Goal: Transaction & Acquisition: Purchase product/service

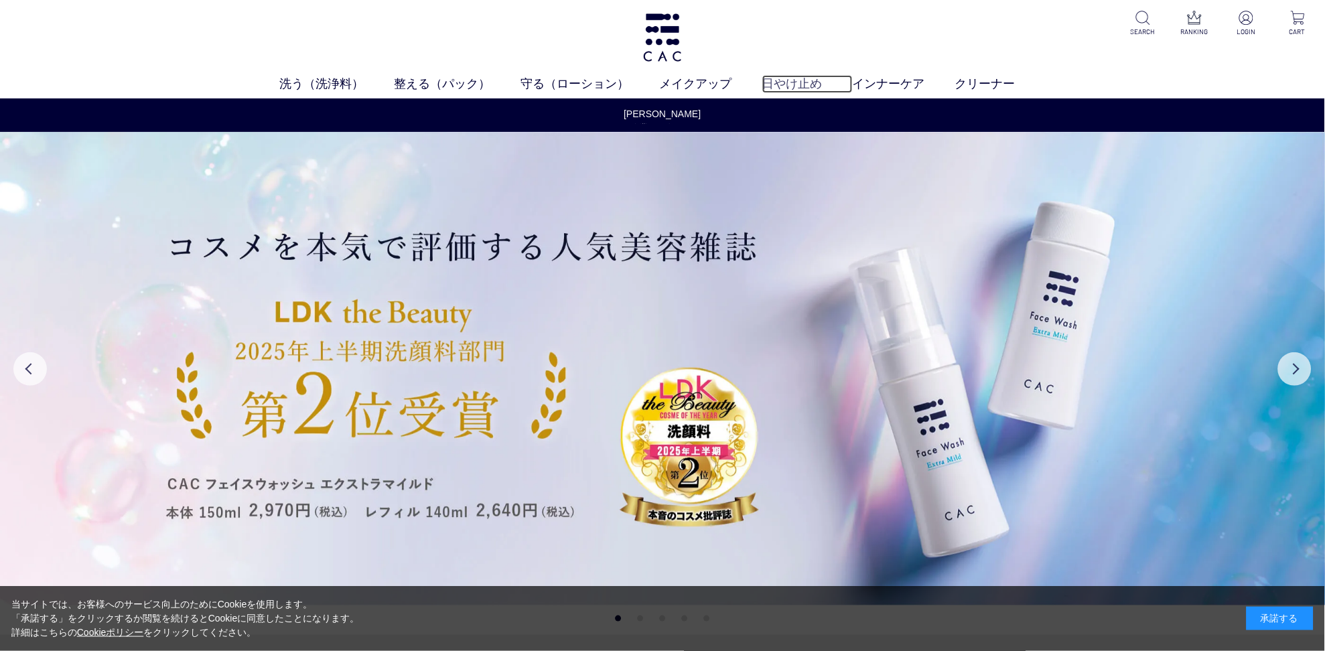
click at [774, 83] on link "日やけ止め" at bounding box center [807, 84] width 90 height 18
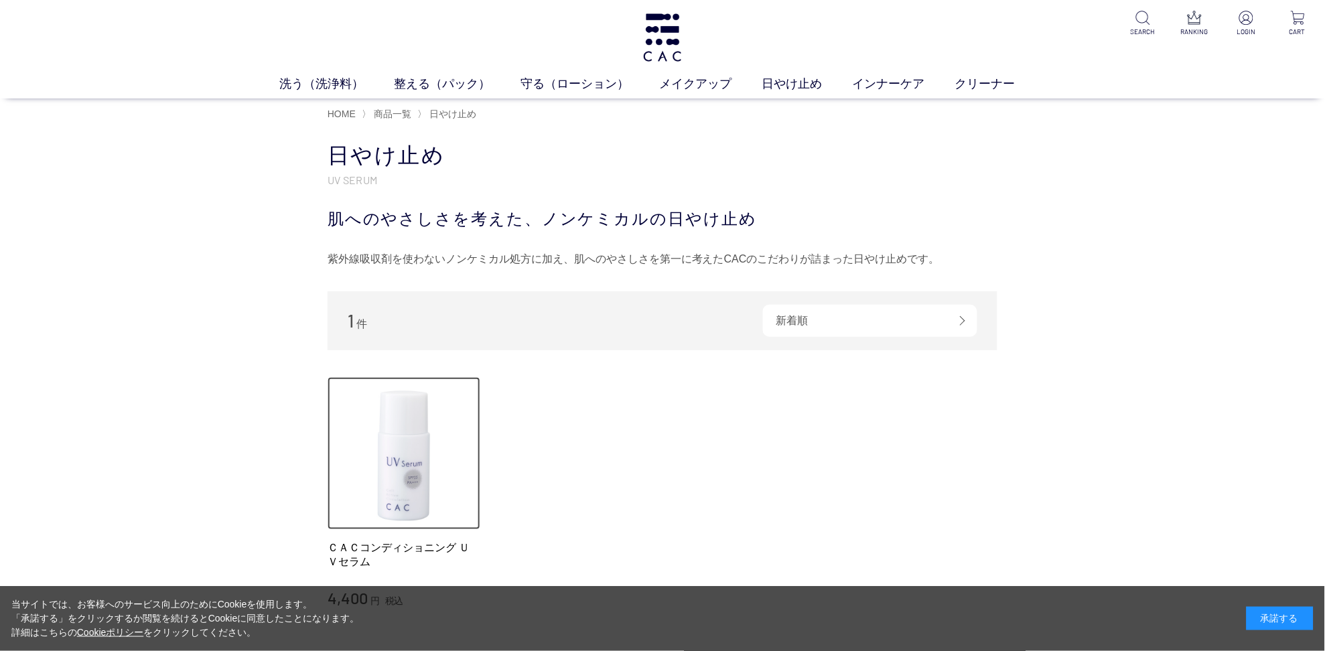
click at [411, 460] on img at bounding box center [404, 453] width 153 height 153
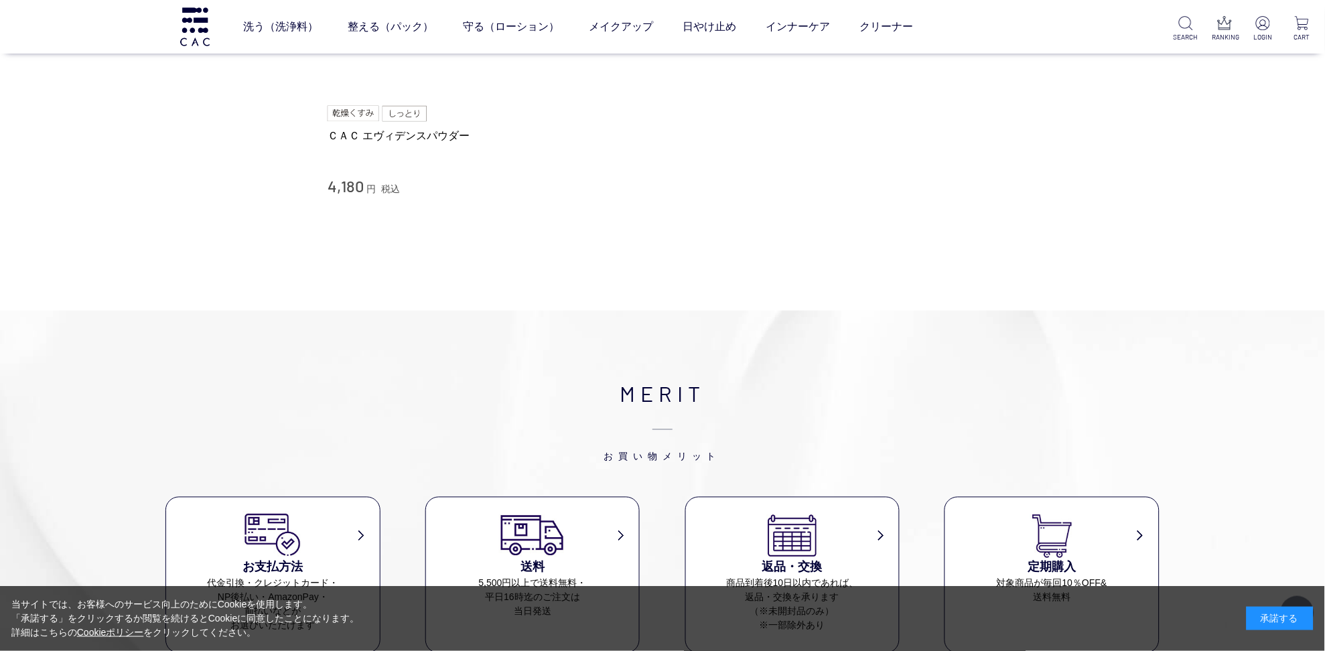
scroll to position [4301, 0]
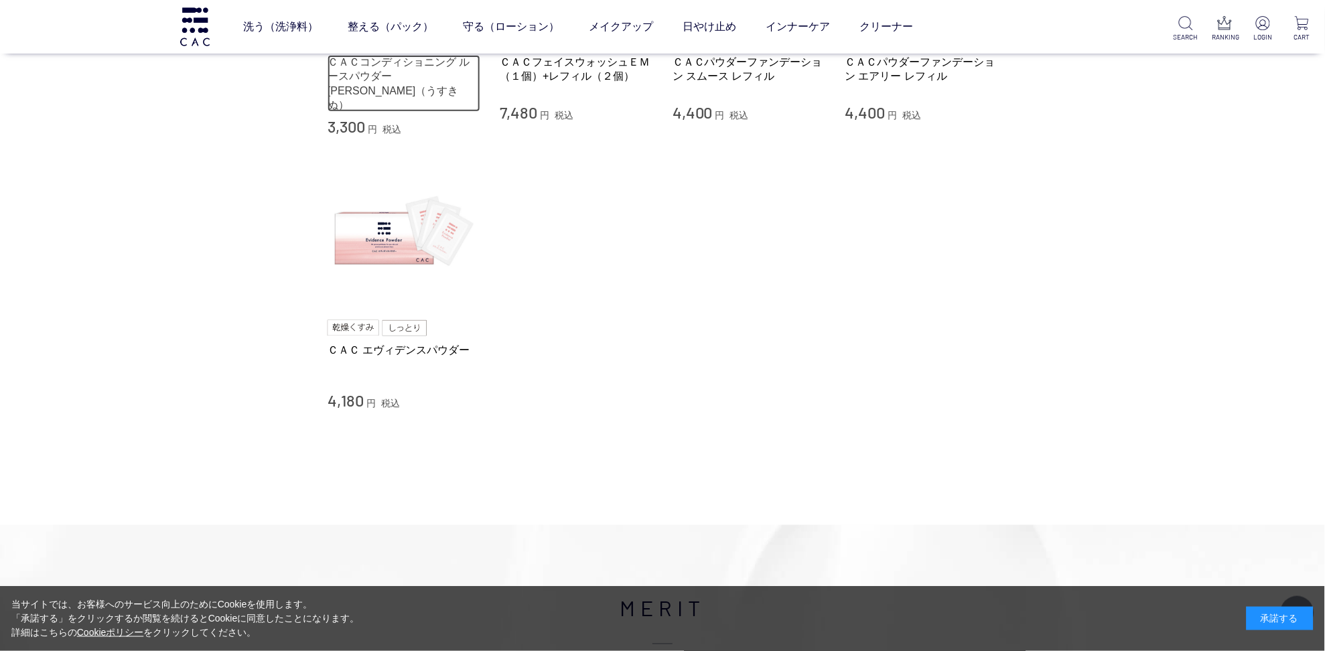
click at [383, 112] on link "ＣＡＣコンディショニング ルースパウダー 薄絹（うすきぬ）" at bounding box center [404, 83] width 153 height 57
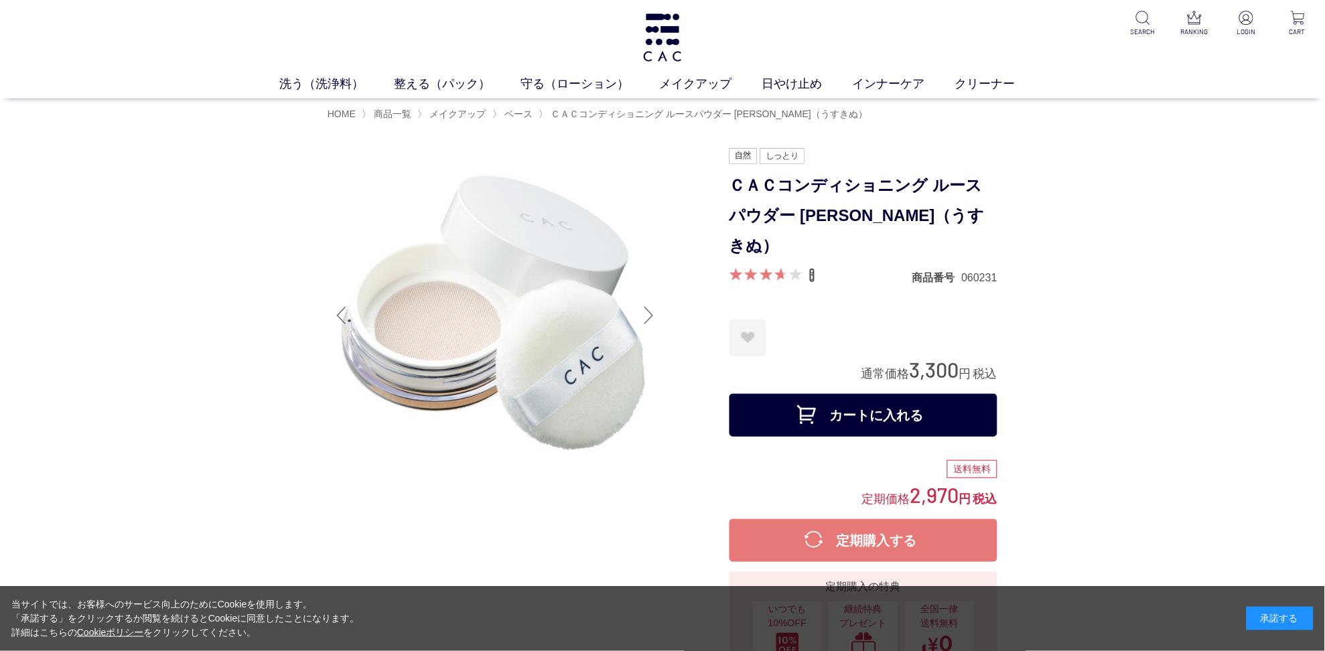
click at [810, 268] on link "3" at bounding box center [812, 275] width 6 height 15
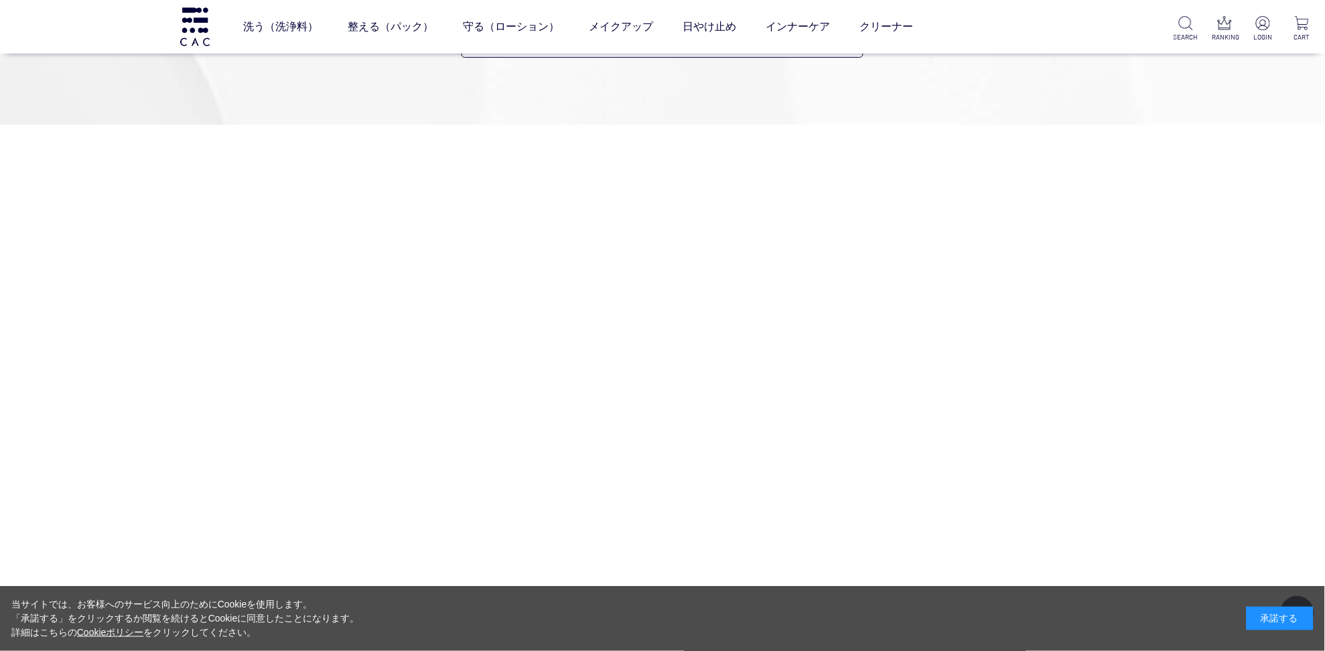
scroll to position [4028, 0]
